Goal: Complete application form

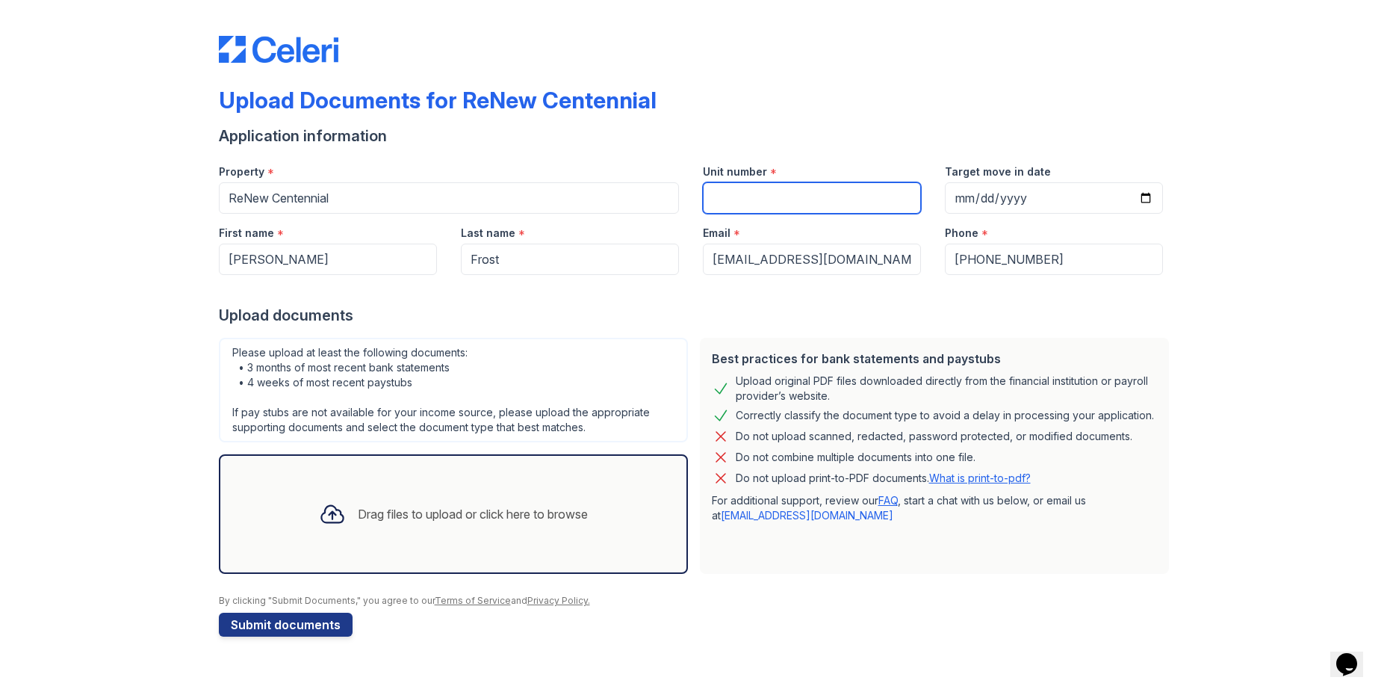
paste input "C634-b"
type input "C634-b"
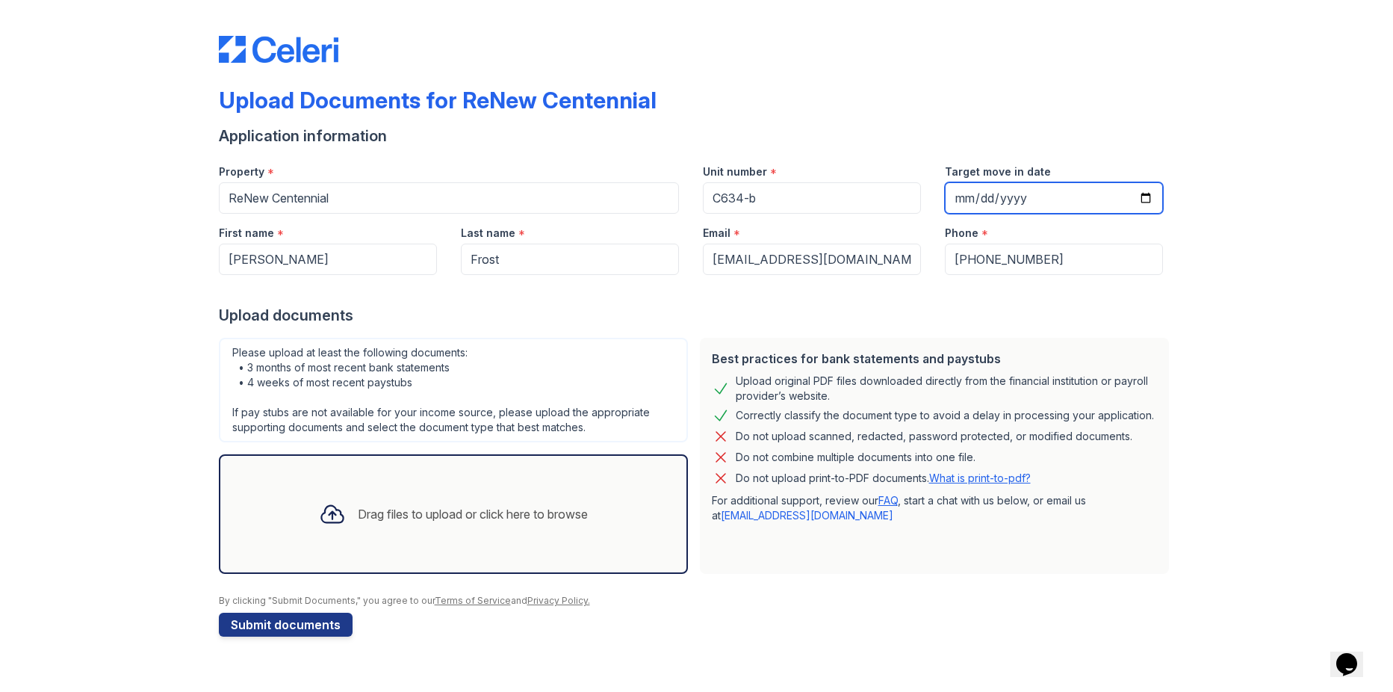
click at [1143, 196] on input "Target move in date" at bounding box center [1054, 197] width 218 height 31
type input "[DATE]"
click at [433, 508] on div "Drag files to upload or click here to browse" at bounding box center [473, 514] width 230 height 18
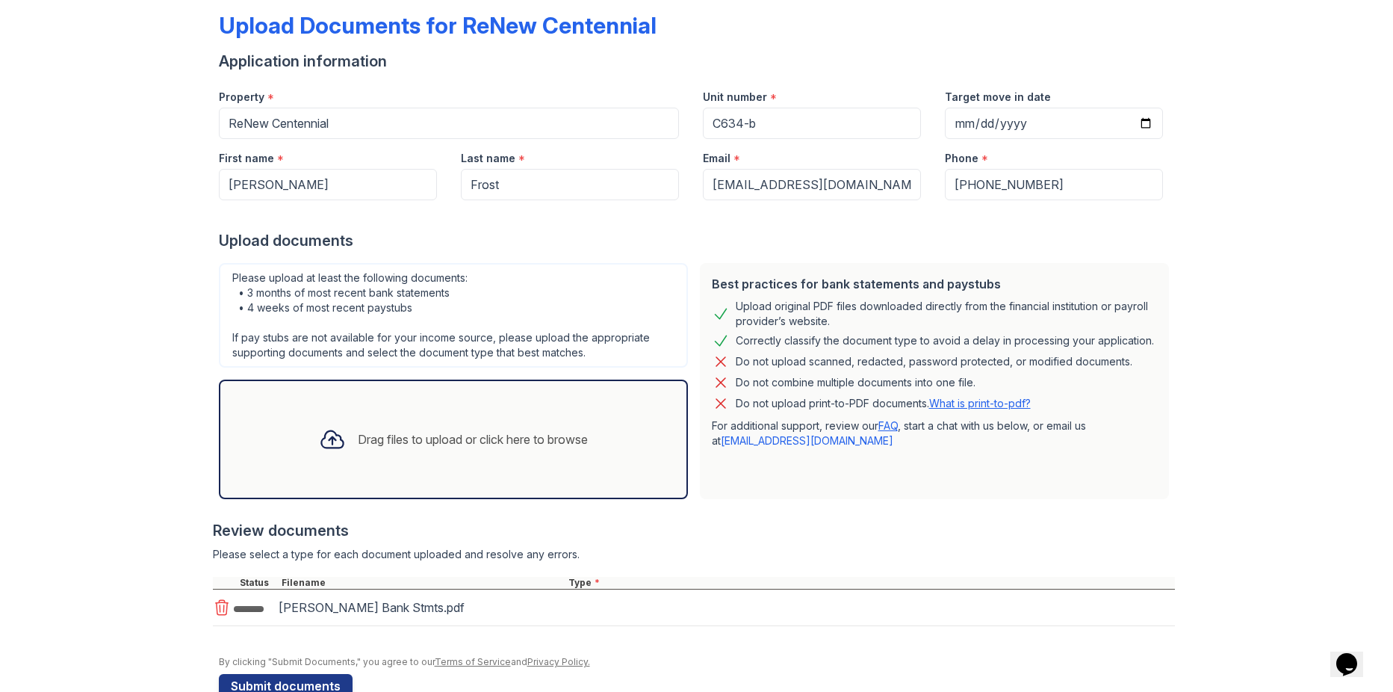
scroll to position [111, 0]
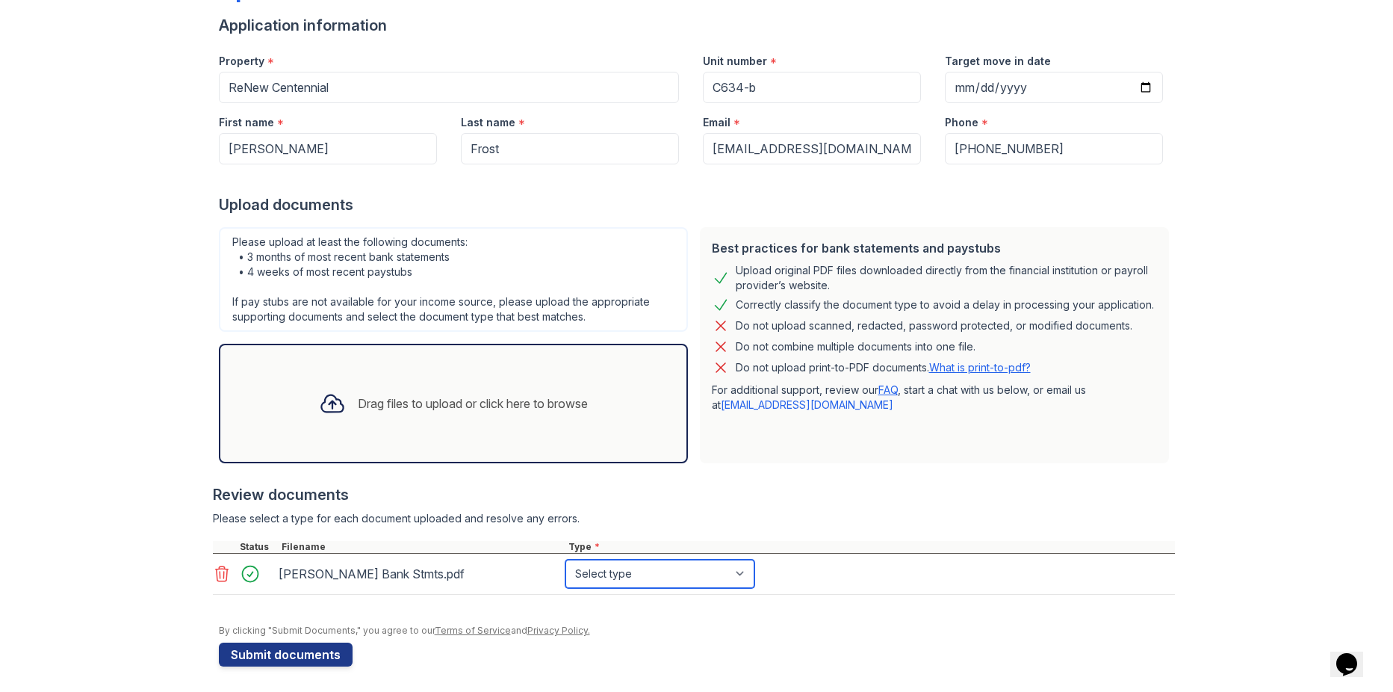
click at [641, 577] on select "Select type Paystub Bank Statement Offer Letter Tax Documents Benefit Award Let…" at bounding box center [659, 573] width 189 height 28
select select "bank_statement"
click at [565, 559] on select "Select type Paystub Bank Statement Offer Letter Tax Documents Benefit Award Let…" at bounding box center [659, 573] width 189 height 28
click at [504, 406] on div "Drag files to upload or click here to browse" at bounding box center [473, 403] width 230 height 18
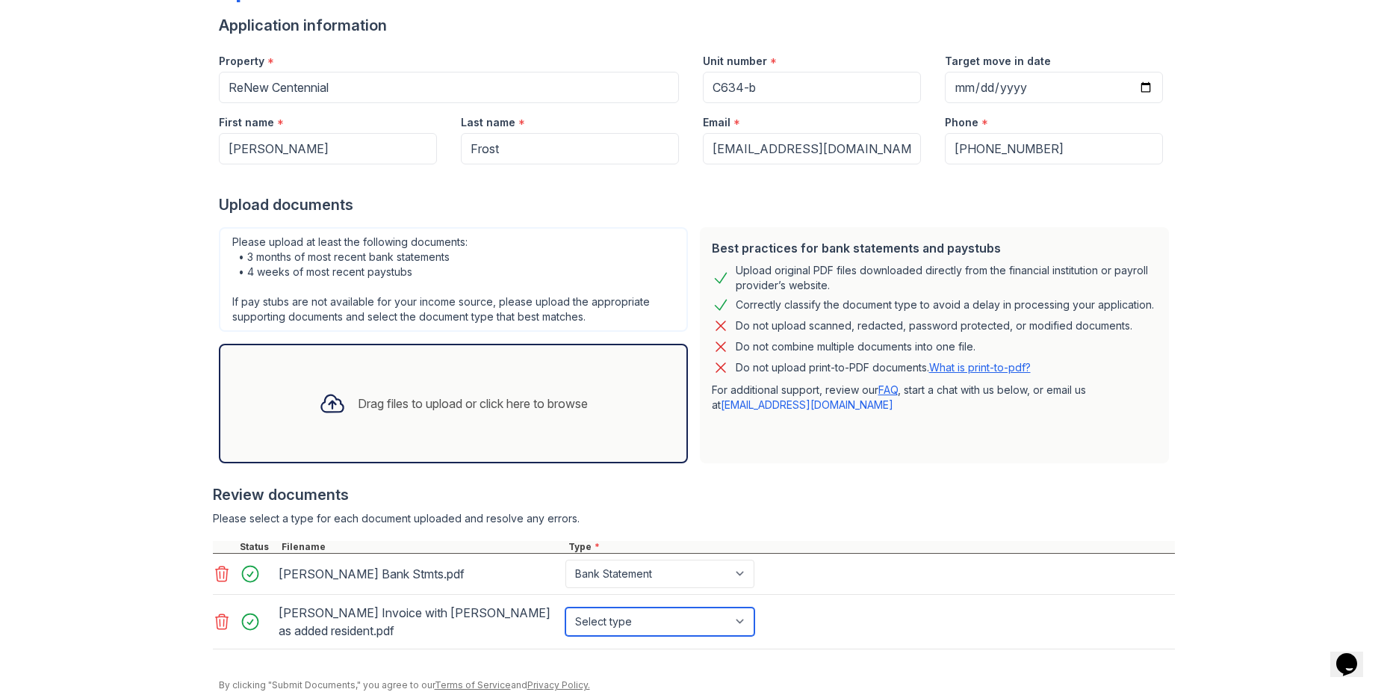
click at [738, 622] on select "Select type Paystub Bank Statement Offer Letter Tax Documents Benefit Award Let…" at bounding box center [659, 621] width 189 height 28
select select "other"
click at [565, 607] on select "Select type Paystub Bank Statement Offer Letter Tax Documents Benefit Award Let…" at bounding box center [659, 621] width 189 height 28
click at [226, 238] on div "Please upload at least the following documents: • 3 months of most recent bank …" at bounding box center [453, 279] width 469 height 105
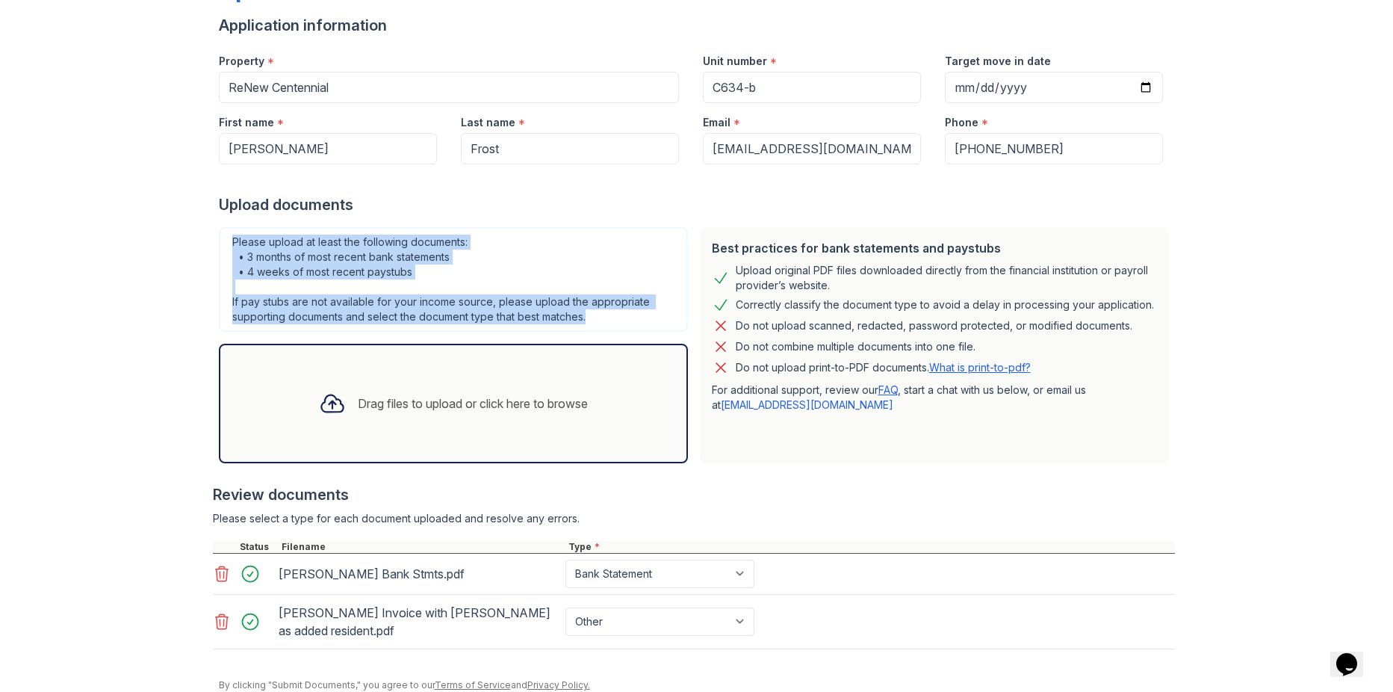
drag, startPoint x: 226, startPoint y: 238, endPoint x: 606, endPoint y: 318, distance: 387.9
click at [606, 318] on div "Please upload at least the following documents: • 3 months of most recent bank …" at bounding box center [453, 279] width 469 height 105
click at [276, 249] on div "Please upload at least the following documents: • 3 months of most recent bank …" at bounding box center [453, 279] width 469 height 105
click at [235, 241] on div "Please upload at least the following documents: • 3 months of most recent bank …" at bounding box center [453, 279] width 469 height 105
click at [230, 241] on div "Please upload at least the following documents: • 3 months of most recent bank …" at bounding box center [453, 279] width 469 height 105
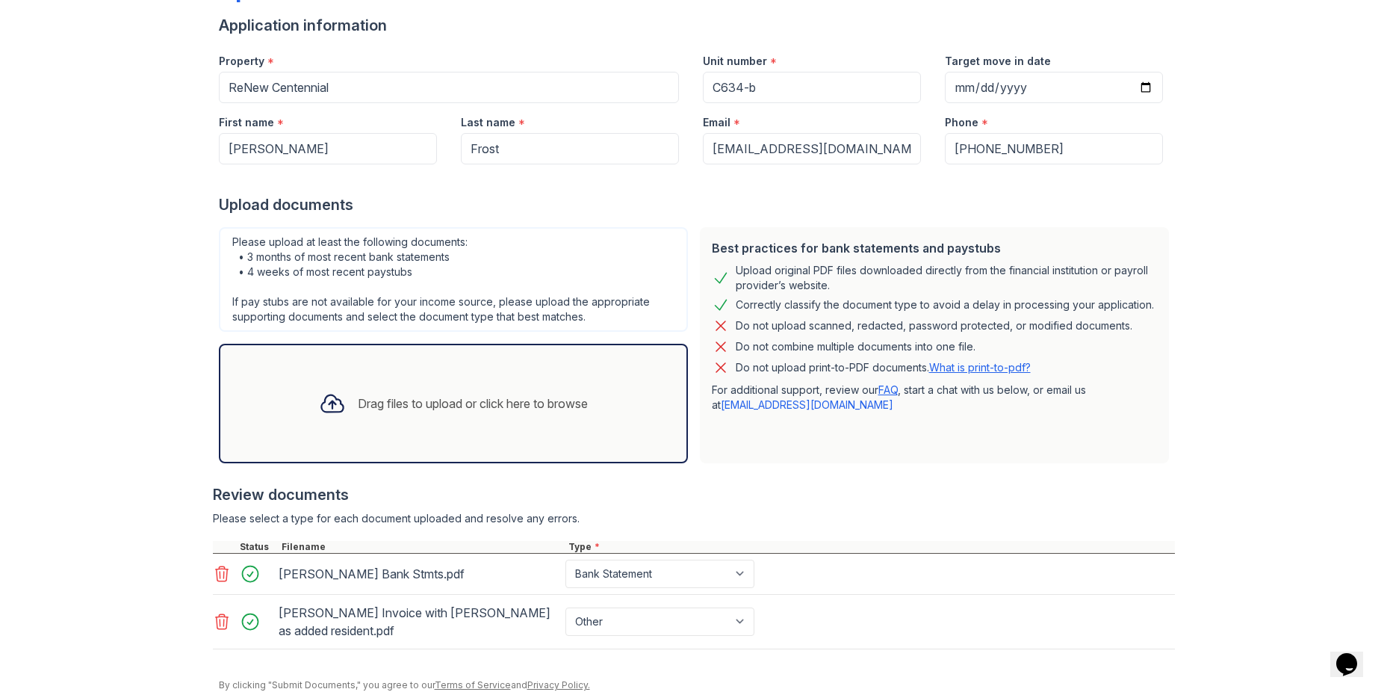
click at [228, 239] on div "Please upload at least the following documents: • 3 months of most recent bank …" at bounding box center [453, 279] width 469 height 105
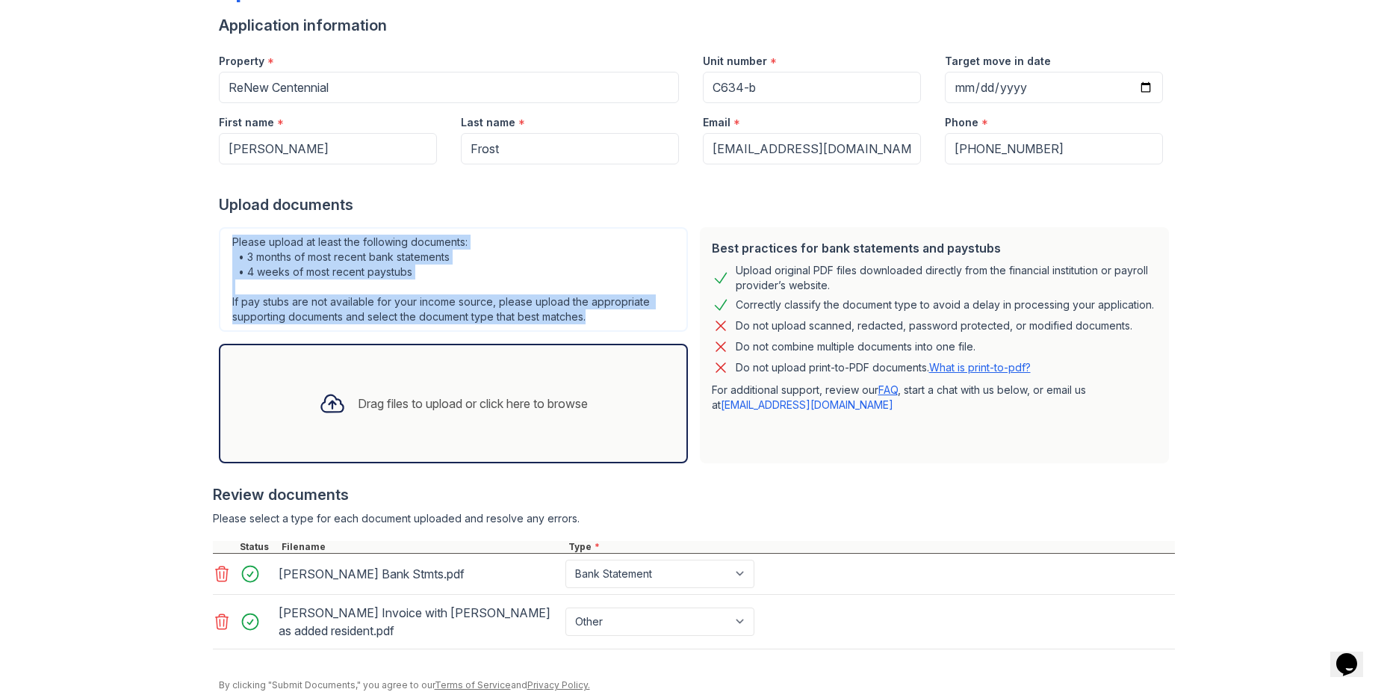
drag, startPoint x: 227, startPoint y: 239, endPoint x: 590, endPoint y: 317, distance: 371.2
click at [590, 317] on div "Please upload at least the following documents: • 3 months of most recent bank …" at bounding box center [453, 279] width 469 height 105
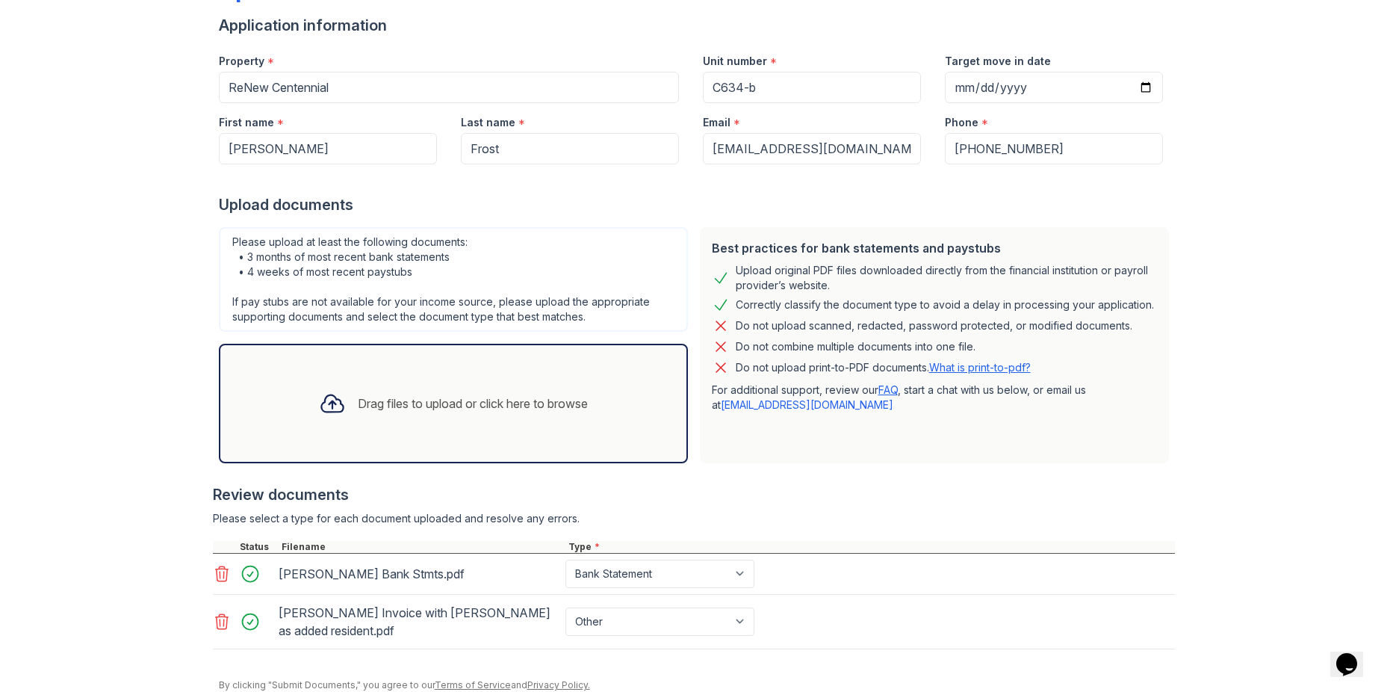
click at [415, 408] on div "Drag files to upload or click here to browse" at bounding box center [473, 403] width 230 height 18
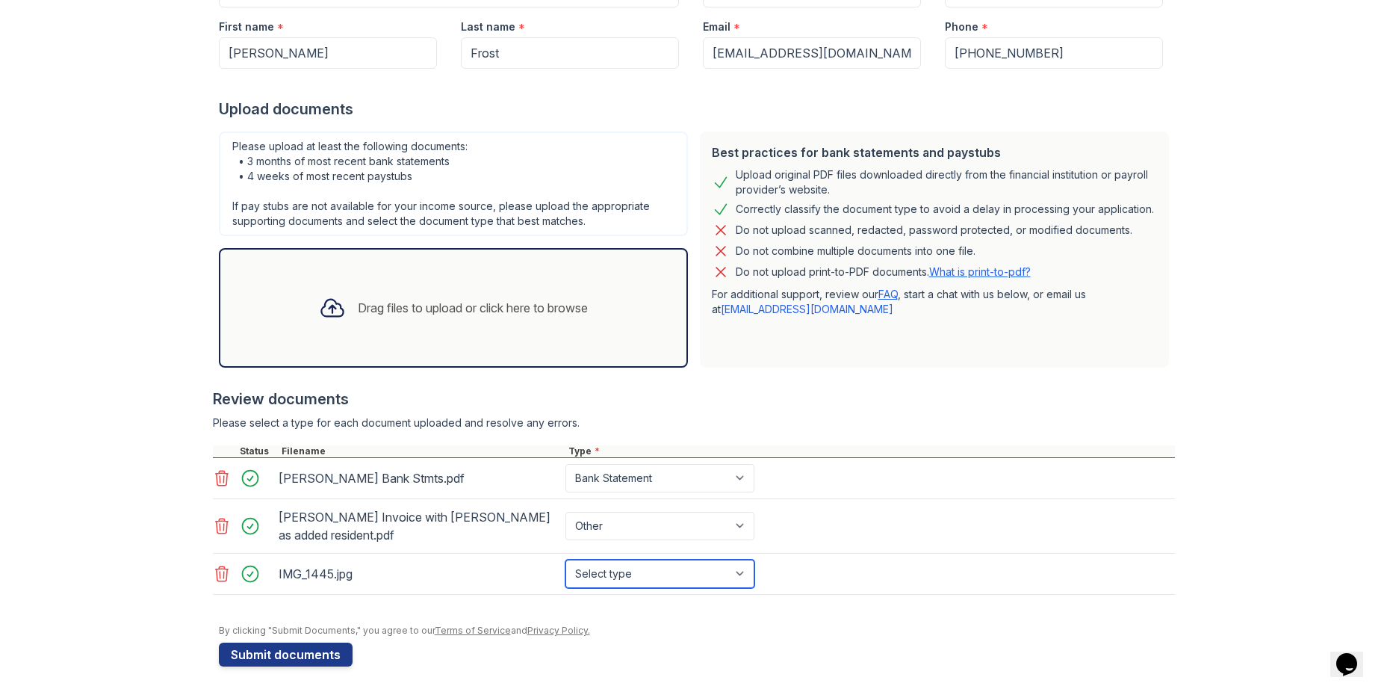
click at [606, 577] on select "Select type Paystub Bank Statement Offer Letter Tax Documents Benefit Award Let…" at bounding box center [659, 573] width 189 height 28
select select "other"
click at [565, 559] on select "Select type Paystub Bank Statement Offer Letter Tax Documents Benefit Award Let…" at bounding box center [659, 573] width 189 height 28
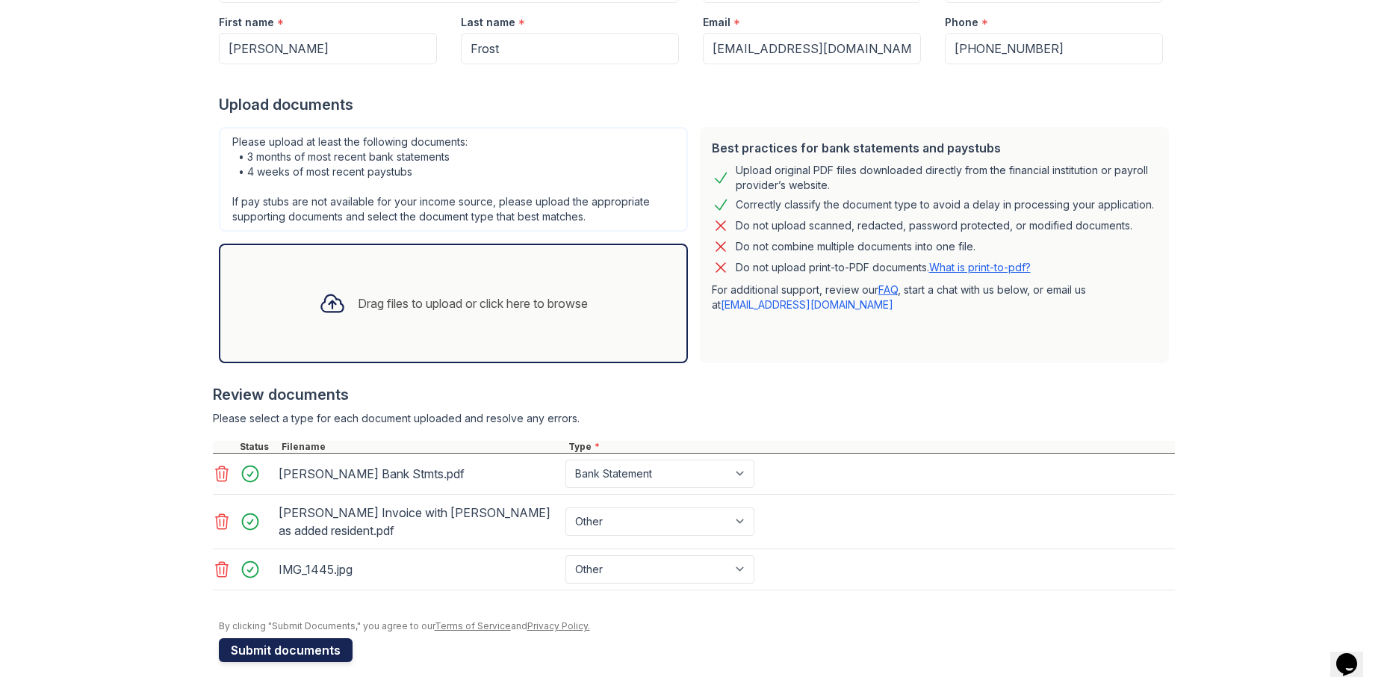
click at [311, 652] on button "Submit documents" at bounding box center [286, 650] width 134 height 24
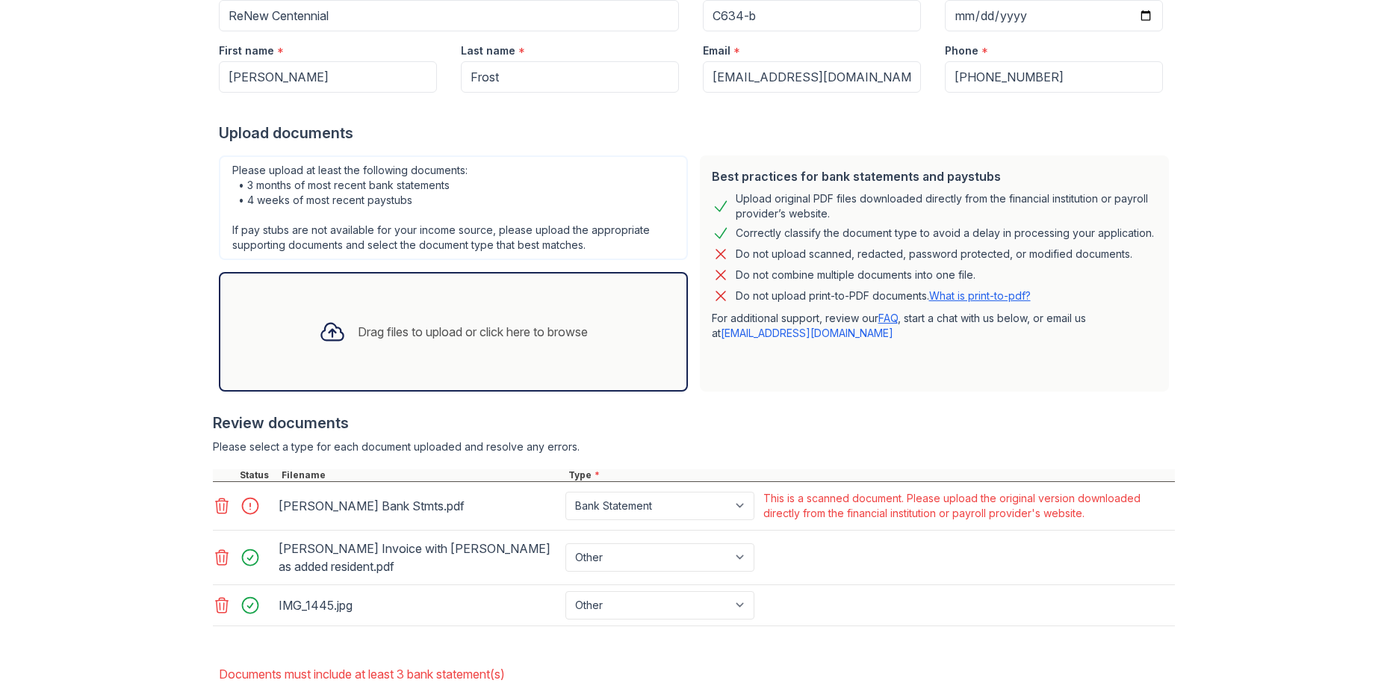
scroll to position [308, 0]
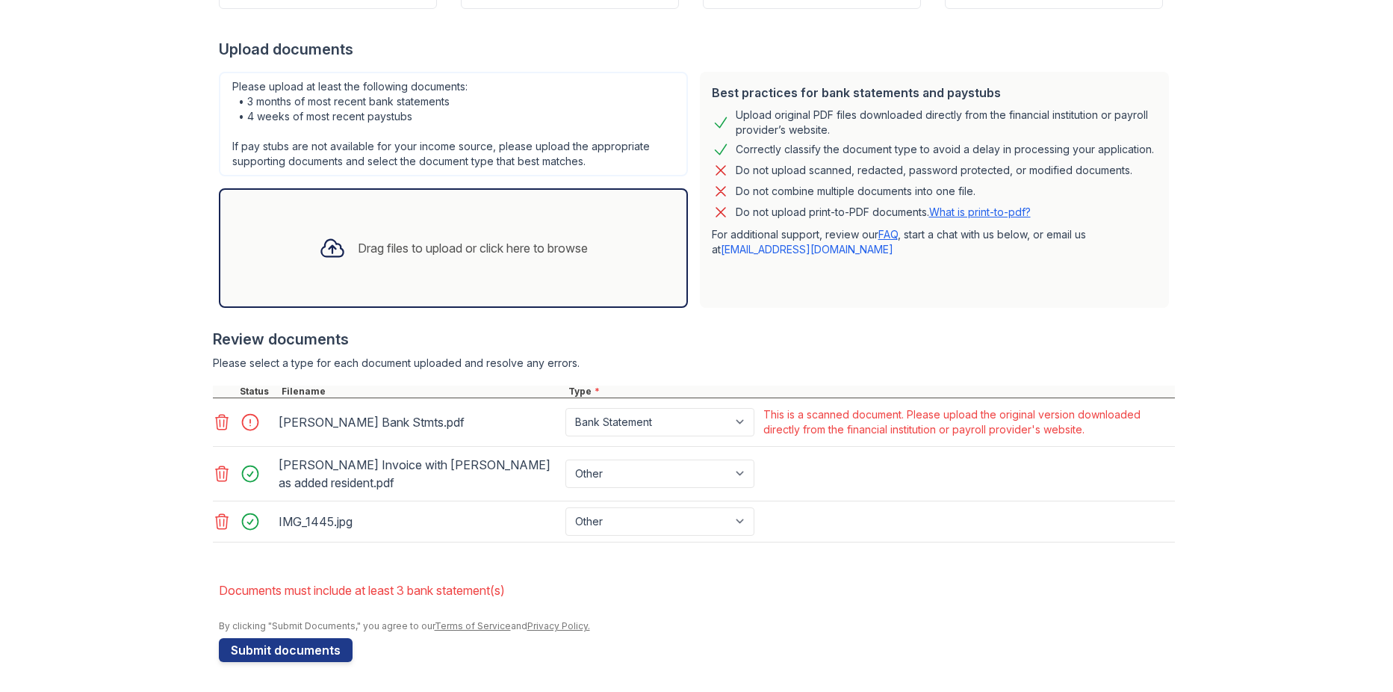
click at [215, 423] on icon at bounding box center [221, 422] width 13 height 15
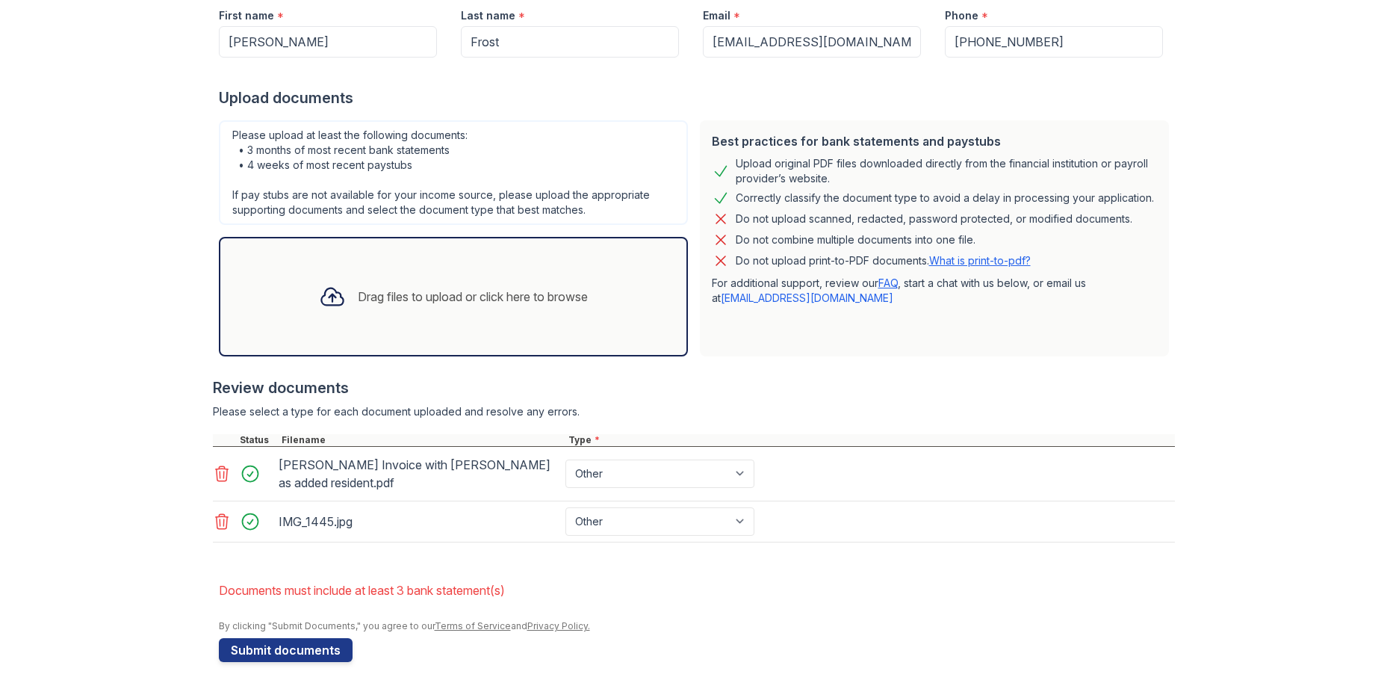
scroll to position [259, 0]
drag, startPoint x: 294, startPoint y: 650, endPoint x: 314, endPoint y: 645, distance: 20.7
click at [295, 650] on button "Submit documents" at bounding box center [286, 650] width 134 height 24
click at [589, 467] on select "Paystub Bank Statement Offer Letter Tax Documents Benefit Award Letter Investme…" at bounding box center [659, 473] width 189 height 28
click at [917, 430] on div at bounding box center [694, 426] width 962 height 15
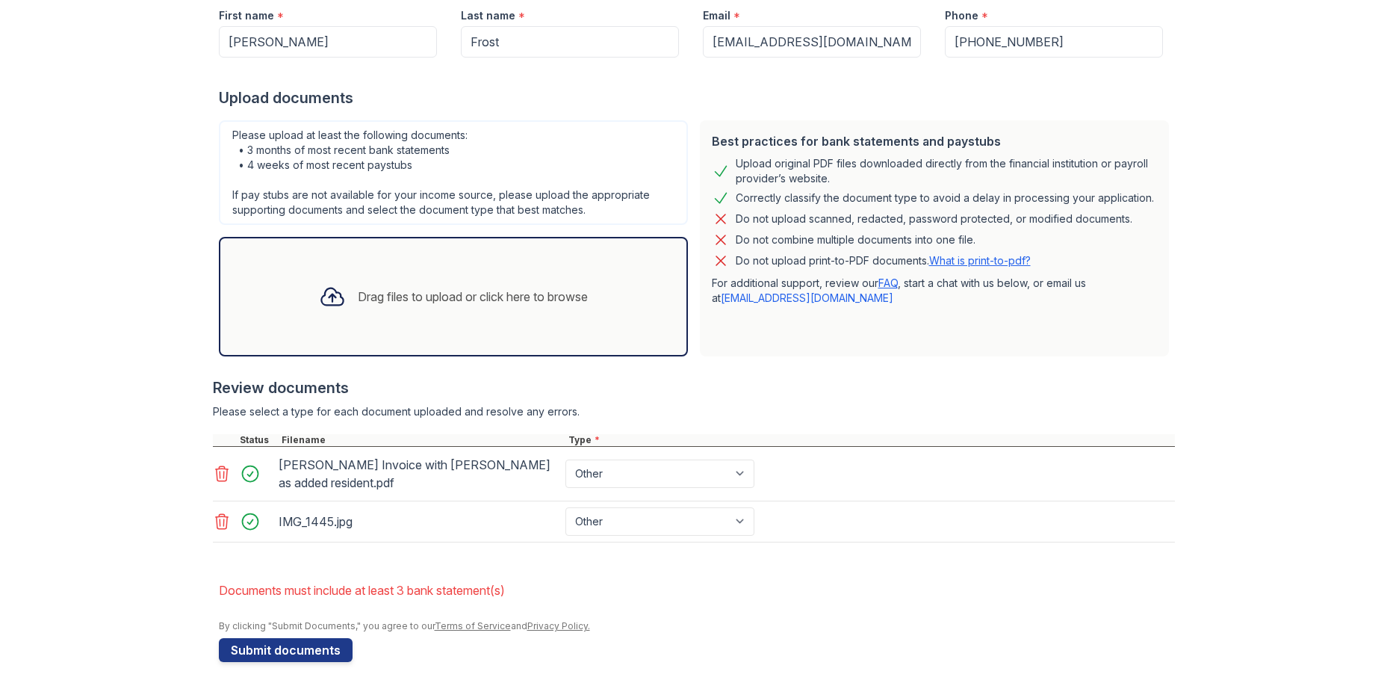
click at [807, 483] on div "[PERSON_NAME] Invoice with [PERSON_NAME] as added resident.pdf Paystub Bank Sta…" at bounding box center [694, 474] width 962 height 55
click at [293, 648] on button "Submit documents" at bounding box center [286, 650] width 134 height 24
click at [435, 188] on div "Please upload at least the following documents: • 3 months of most recent bank …" at bounding box center [453, 172] width 469 height 105
